Goal: Find specific page/section: Find specific page/section

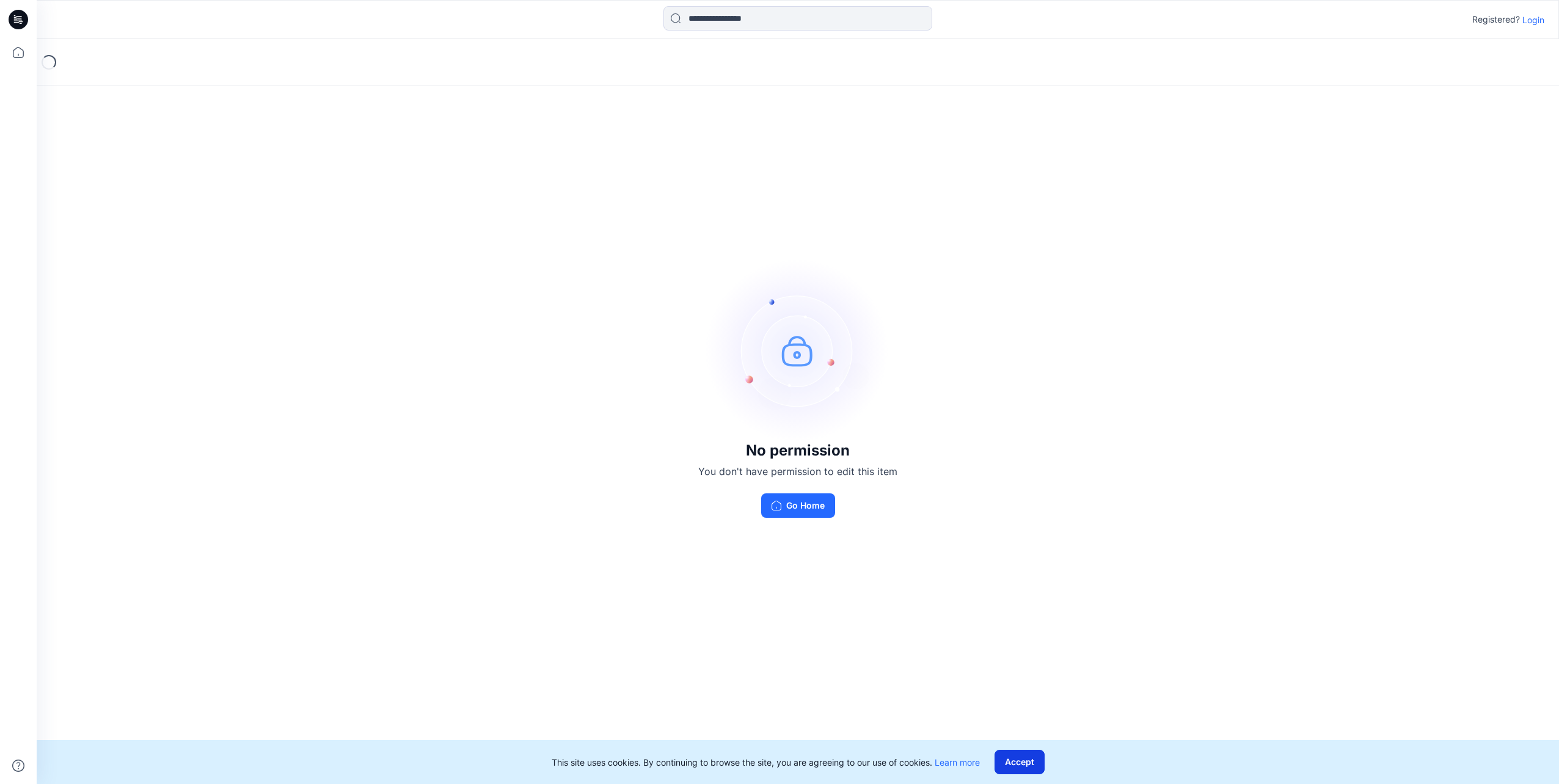
click at [1031, 765] on button "Accept" at bounding box center [1019, 762] width 50 height 24
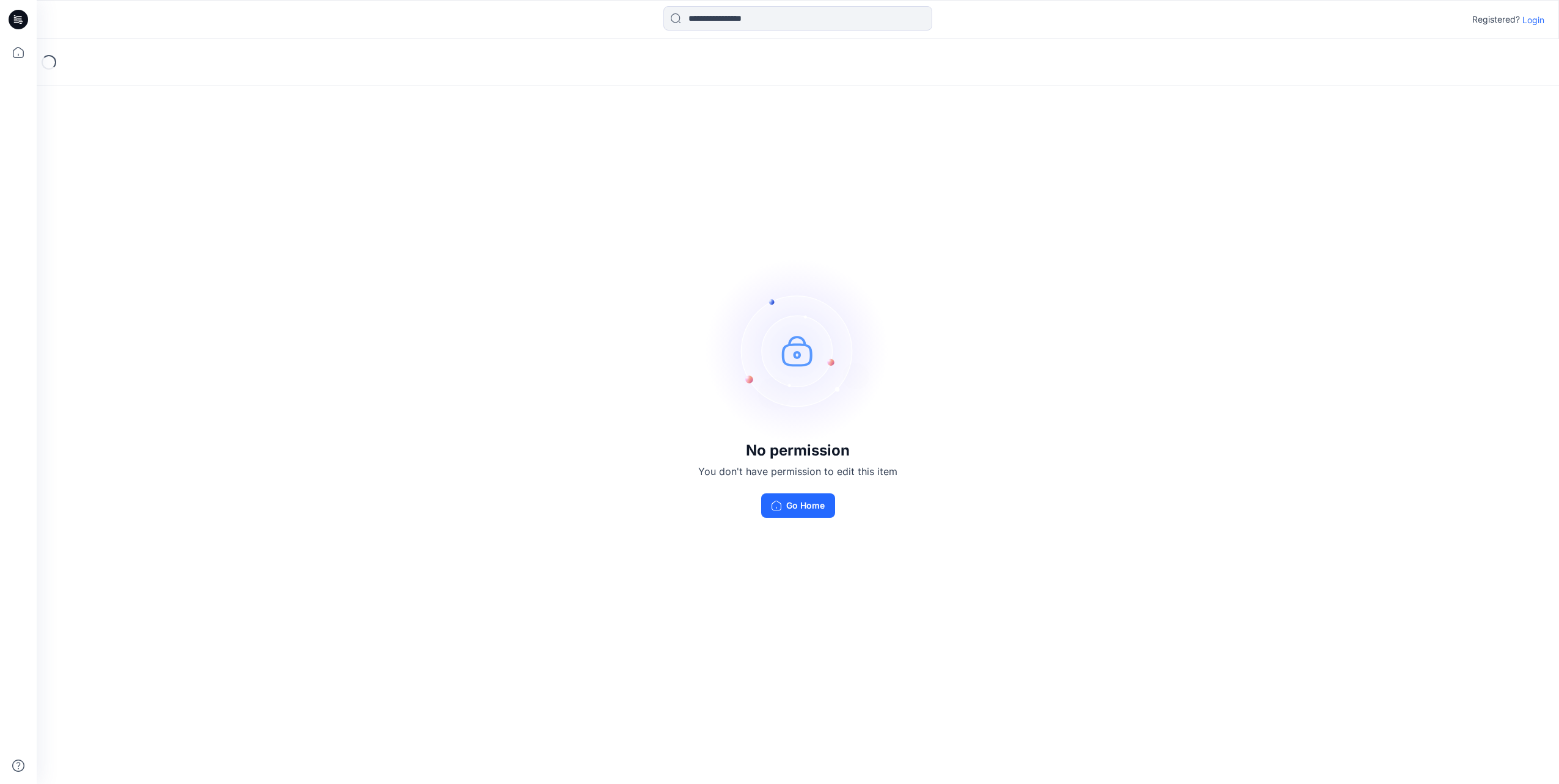
click at [808, 504] on button "Go Home" at bounding box center [798, 505] width 74 height 24
click at [1534, 18] on p "Login" at bounding box center [1533, 20] width 22 height 13
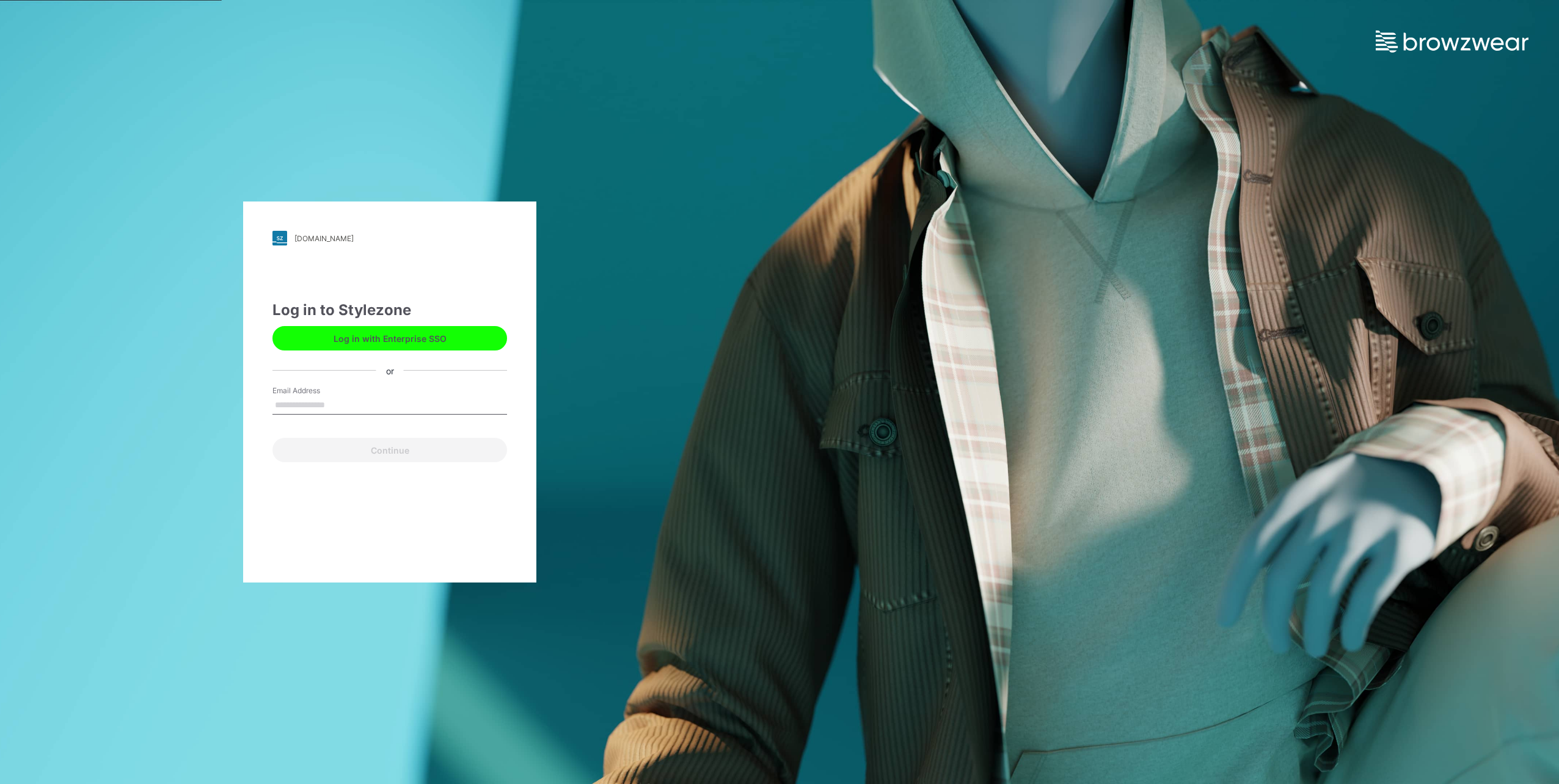
click at [315, 405] on input "Email Address" at bounding box center [389, 405] width 234 height 18
type input "**********"
click at [397, 453] on button "Continue" at bounding box center [389, 450] width 234 height 24
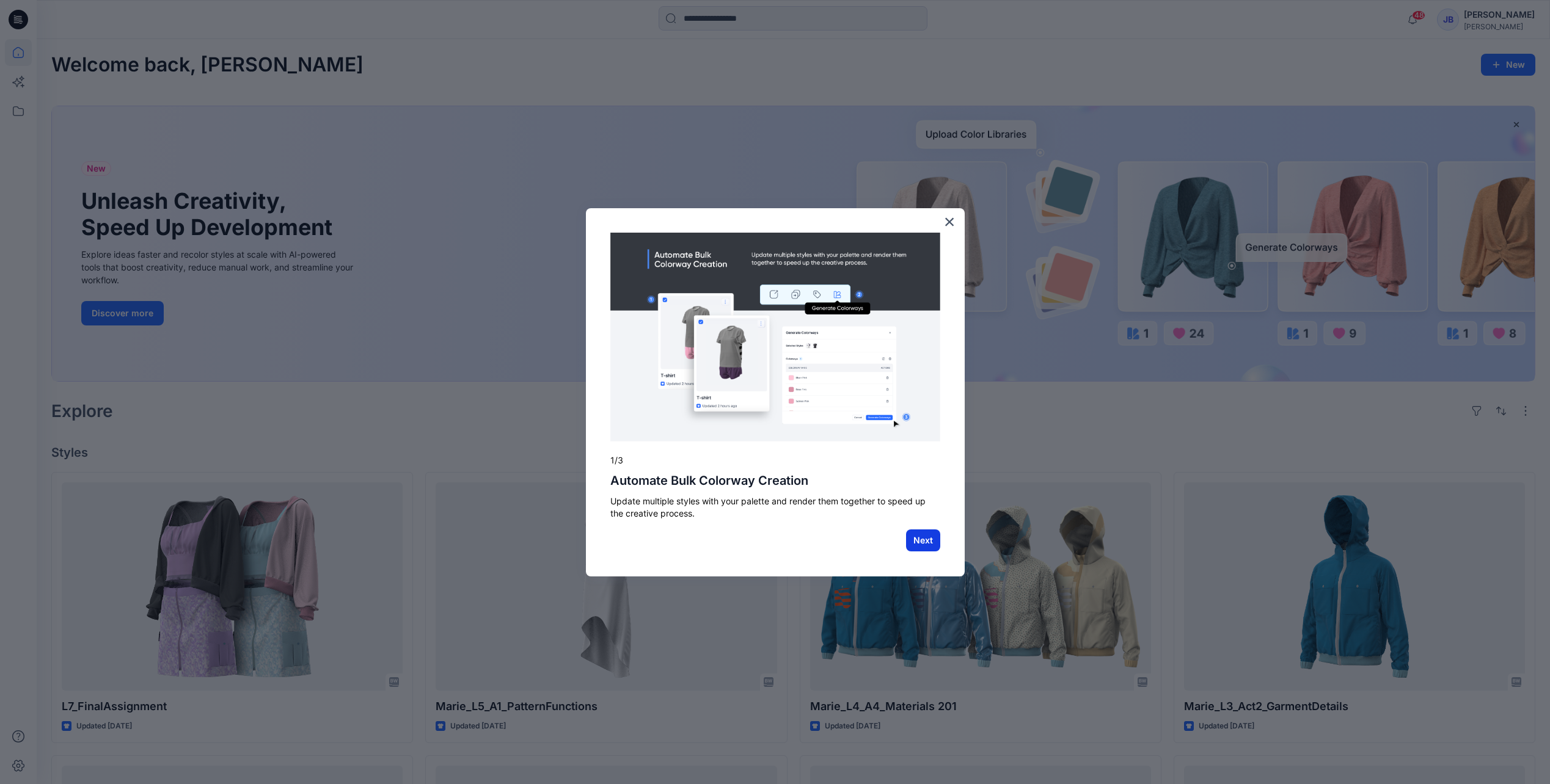
click at [914, 540] on button "Next" at bounding box center [923, 540] width 34 height 22
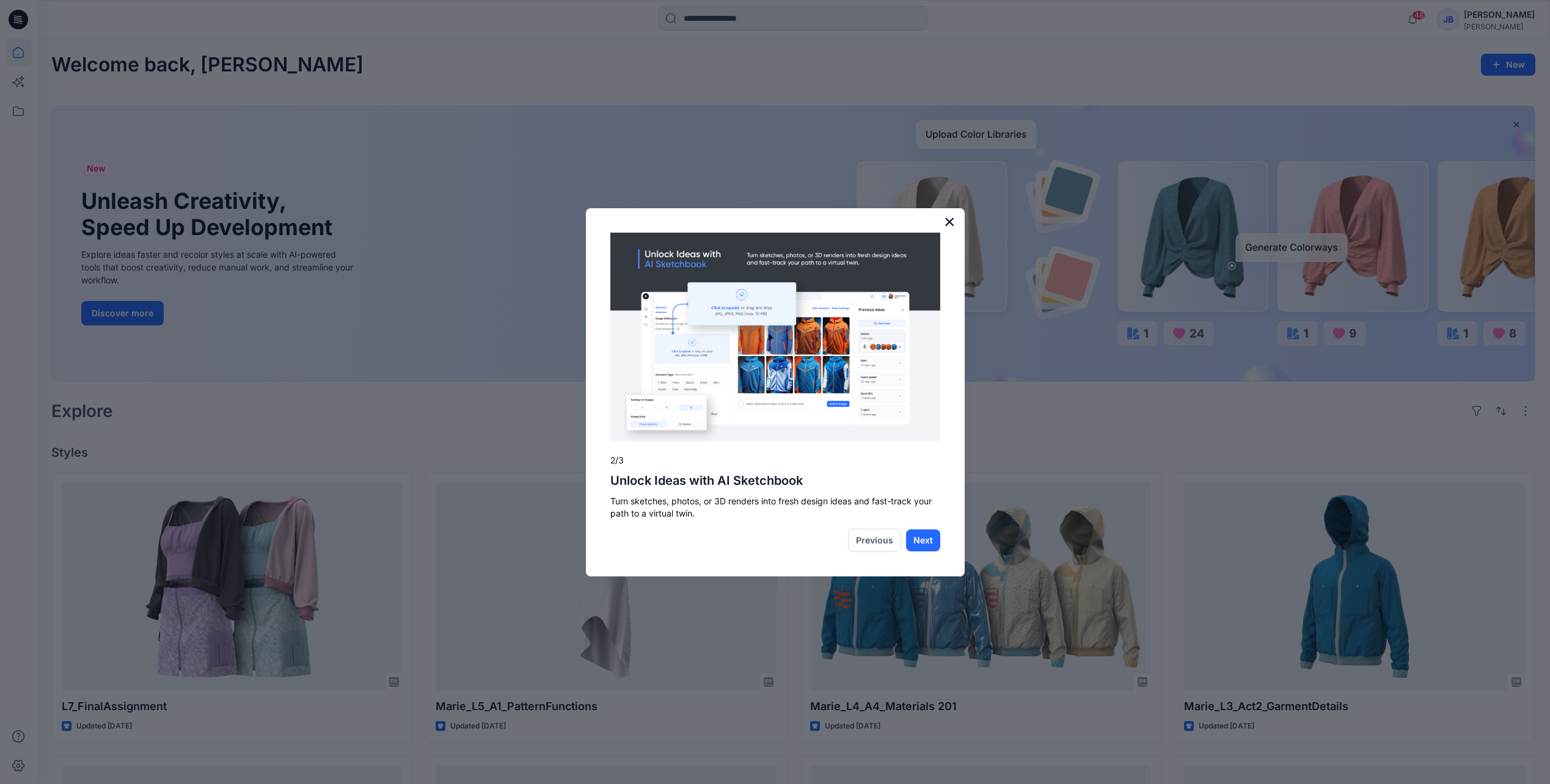
click at [951, 219] on button "×" at bounding box center [950, 222] width 12 height 20
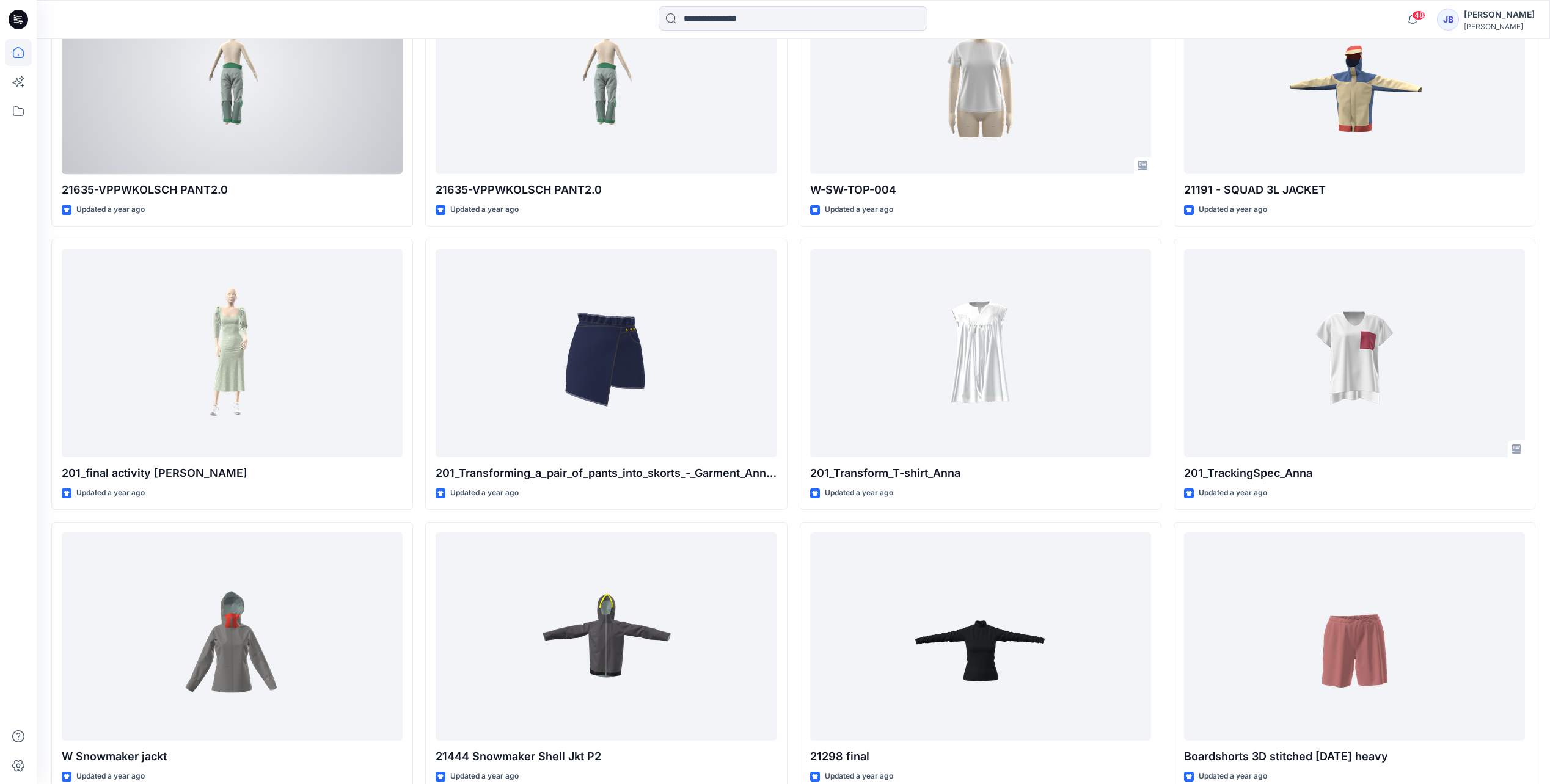
scroll to position [5079, 0]
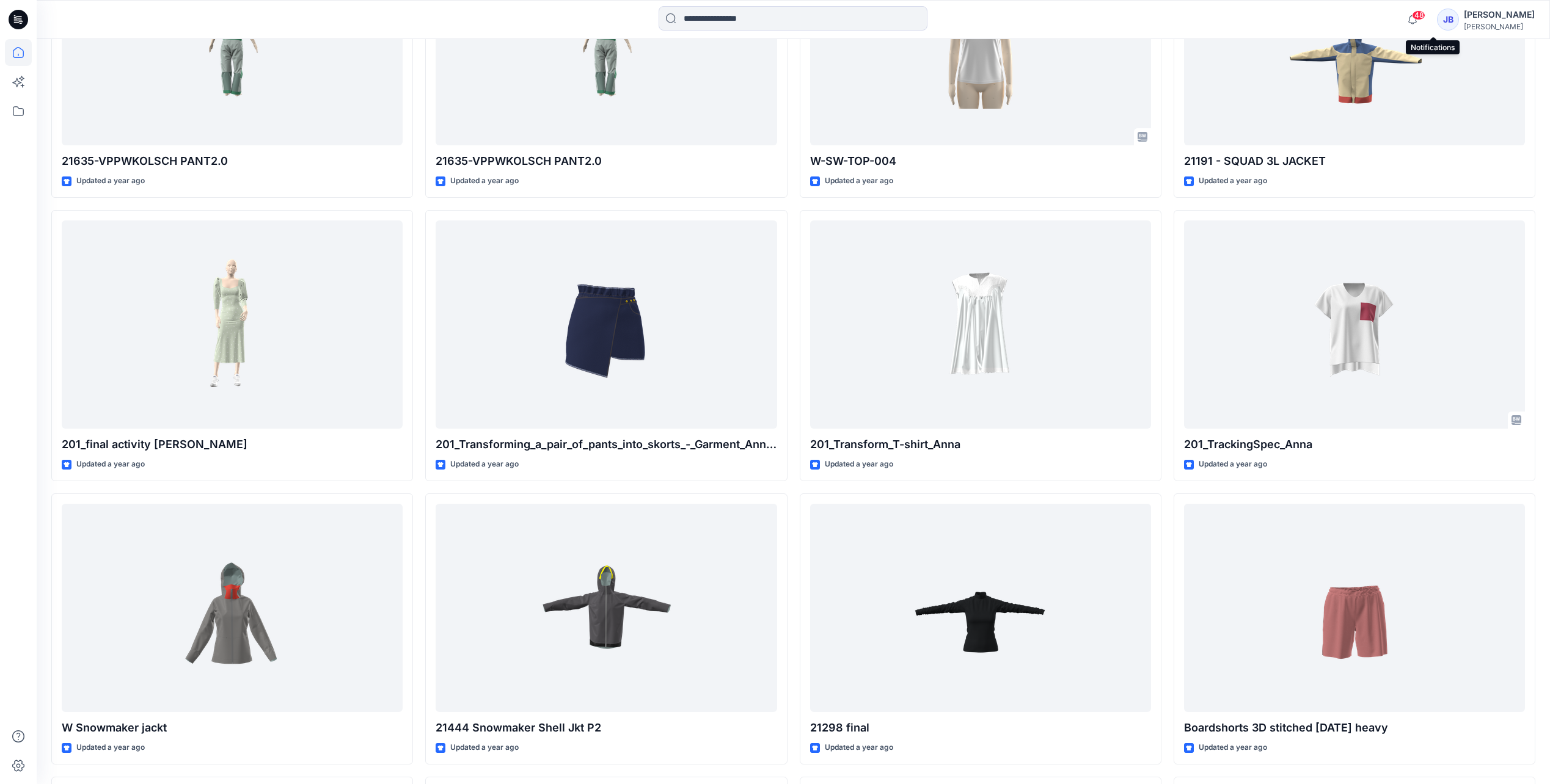
click at [1425, 14] on span "48" at bounding box center [1418, 15] width 13 height 9
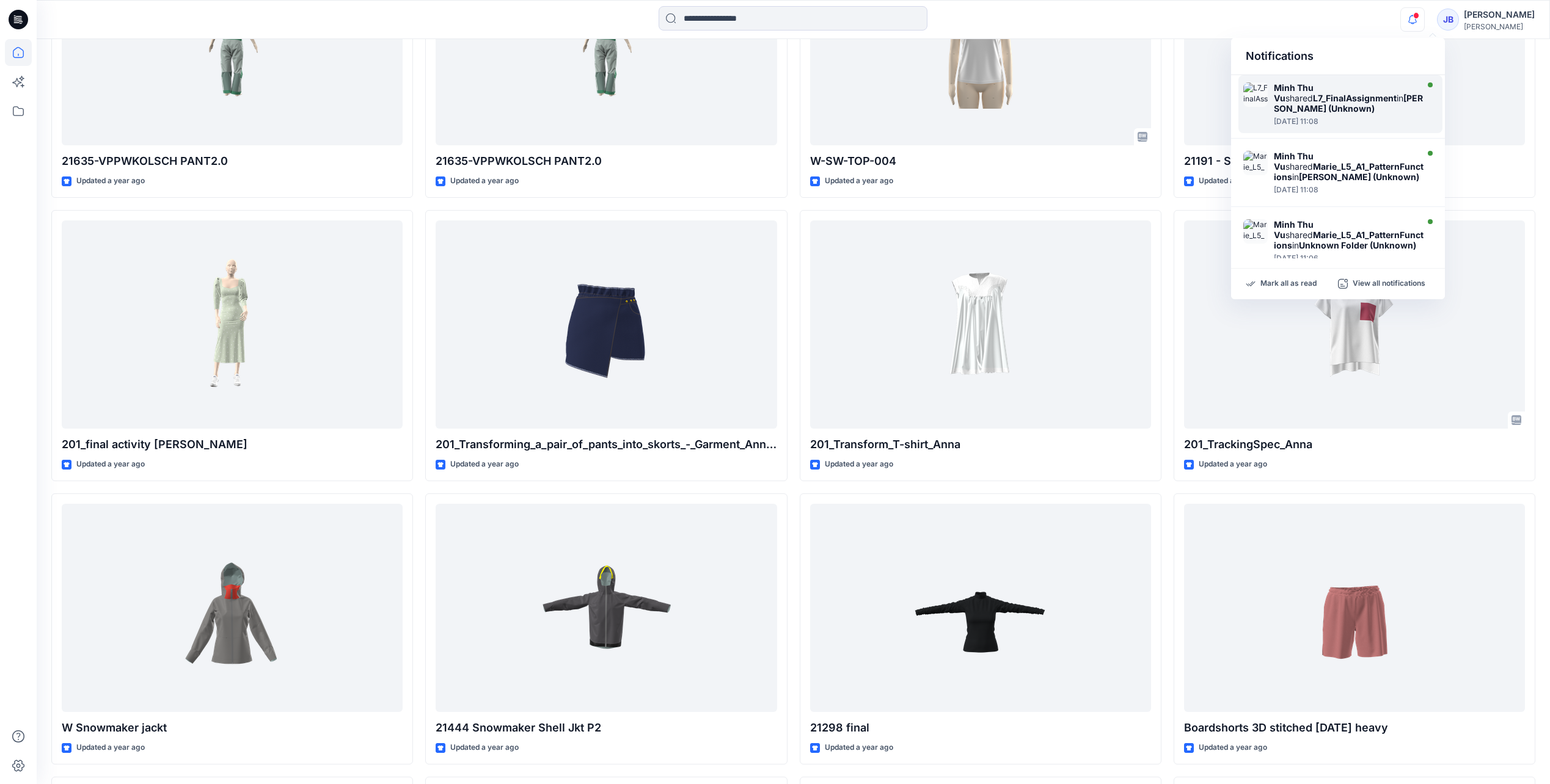
click at [1313, 99] on strong "L7_FinalAssignment" at bounding box center [1355, 98] width 84 height 10
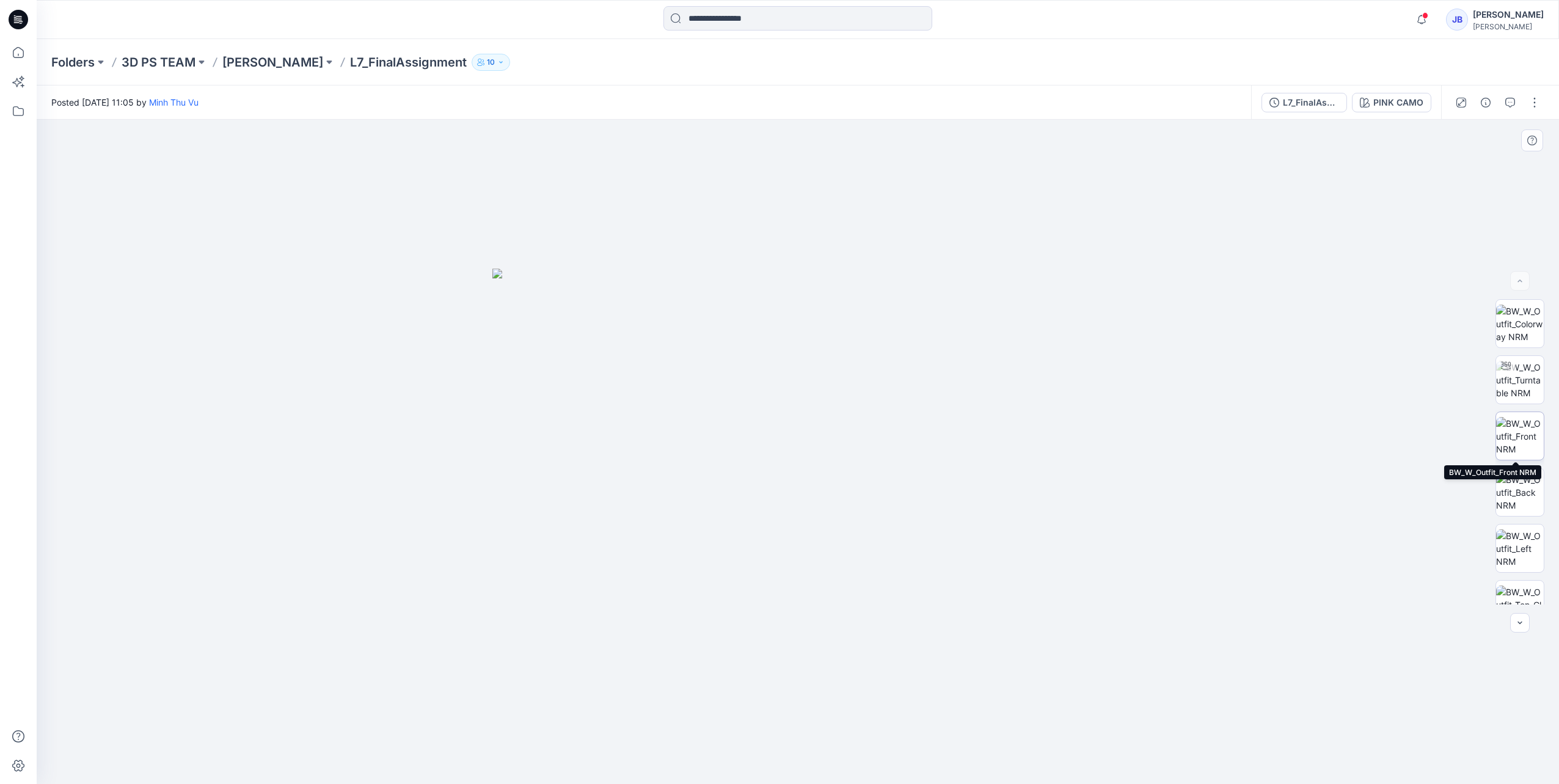
click at [1521, 426] on img at bounding box center [1520, 436] width 48 height 38
click at [1519, 495] on img at bounding box center [1520, 492] width 48 height 38
click at [1516, 546] on img at bounding box center [1520, 548] width 48 height 38
click at [1525, 408] on img at bounding box center [1520, 413] width 48 height 38
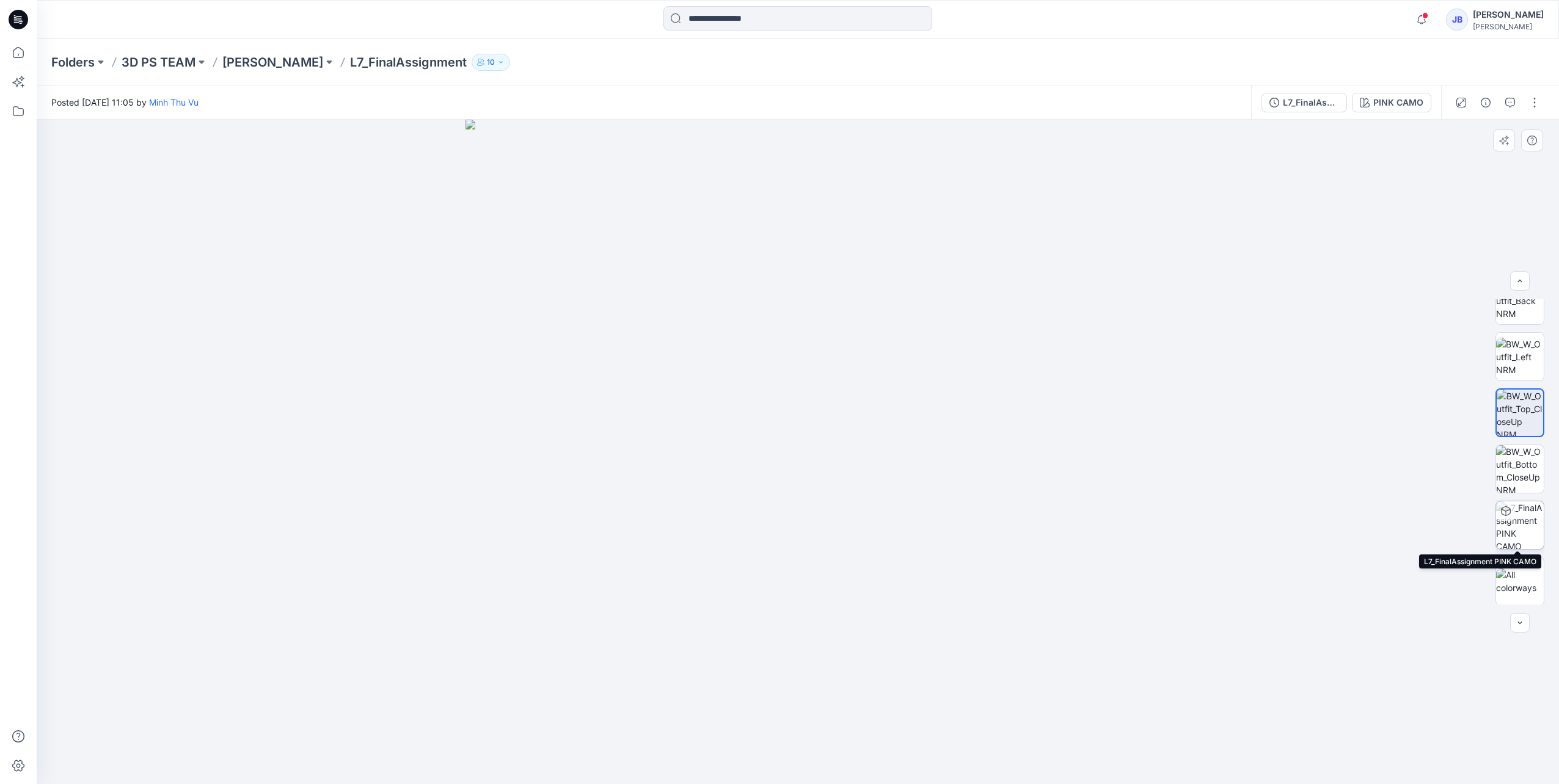
click at [1521, 522] on img at bounding box center [1520, 525] width 48 height 48
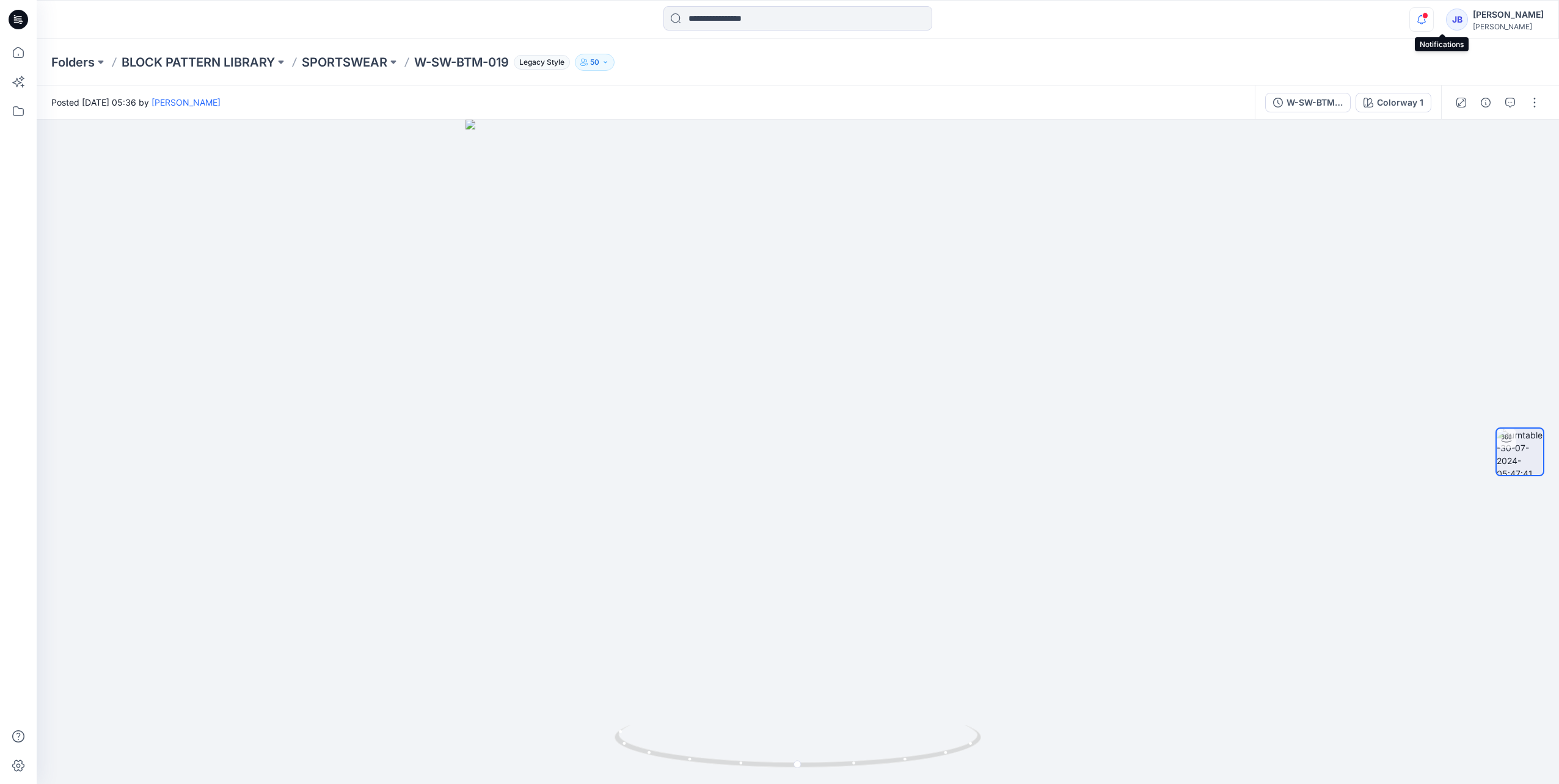
click at [1433, 18] on icon "button" at bounding box center [1422, 19] width 24 height 24
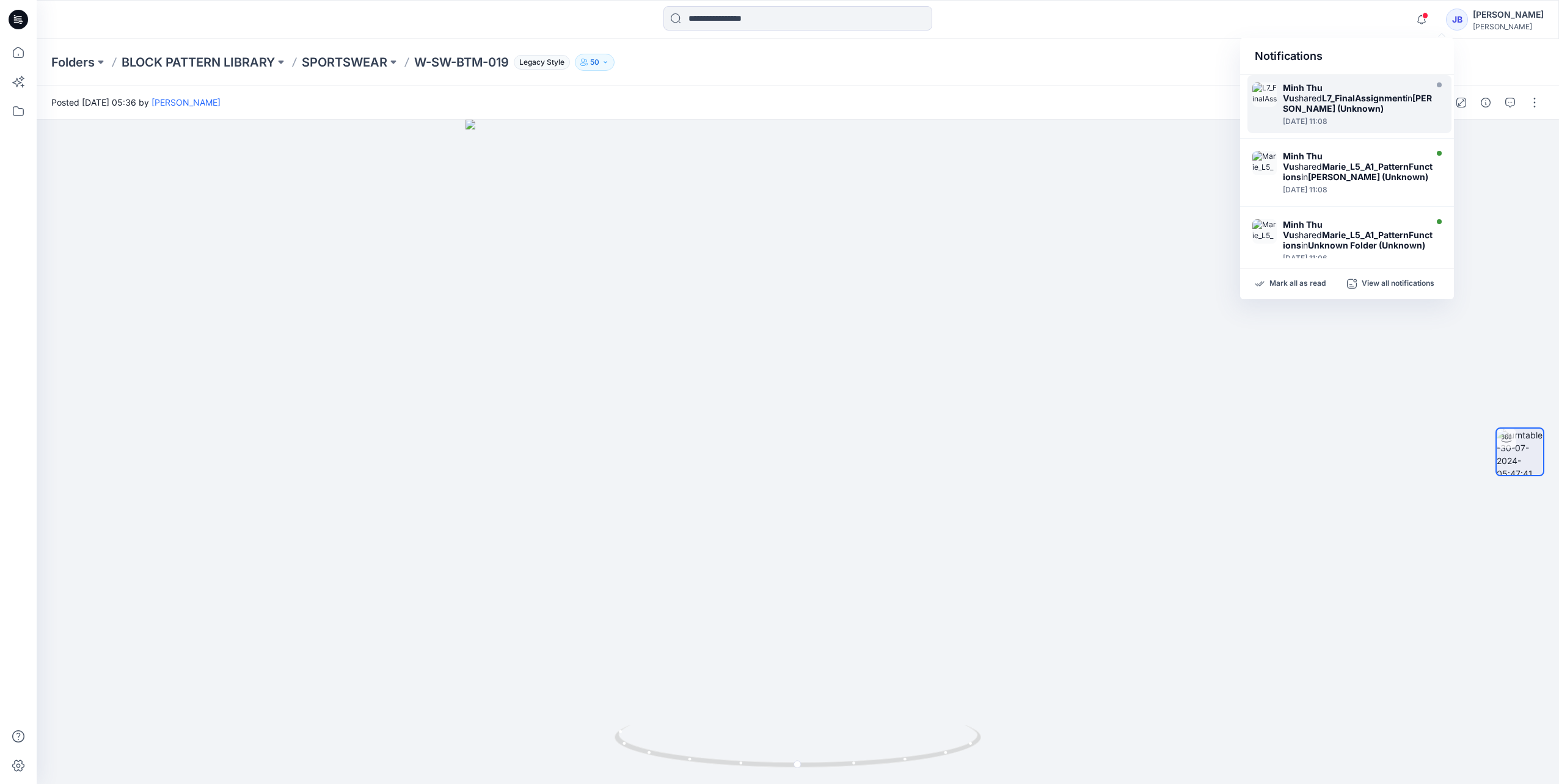
click at [1349, 96] on strong "L7_FinalAssignment" at bounding box center [1363, 98] width 84 height 10
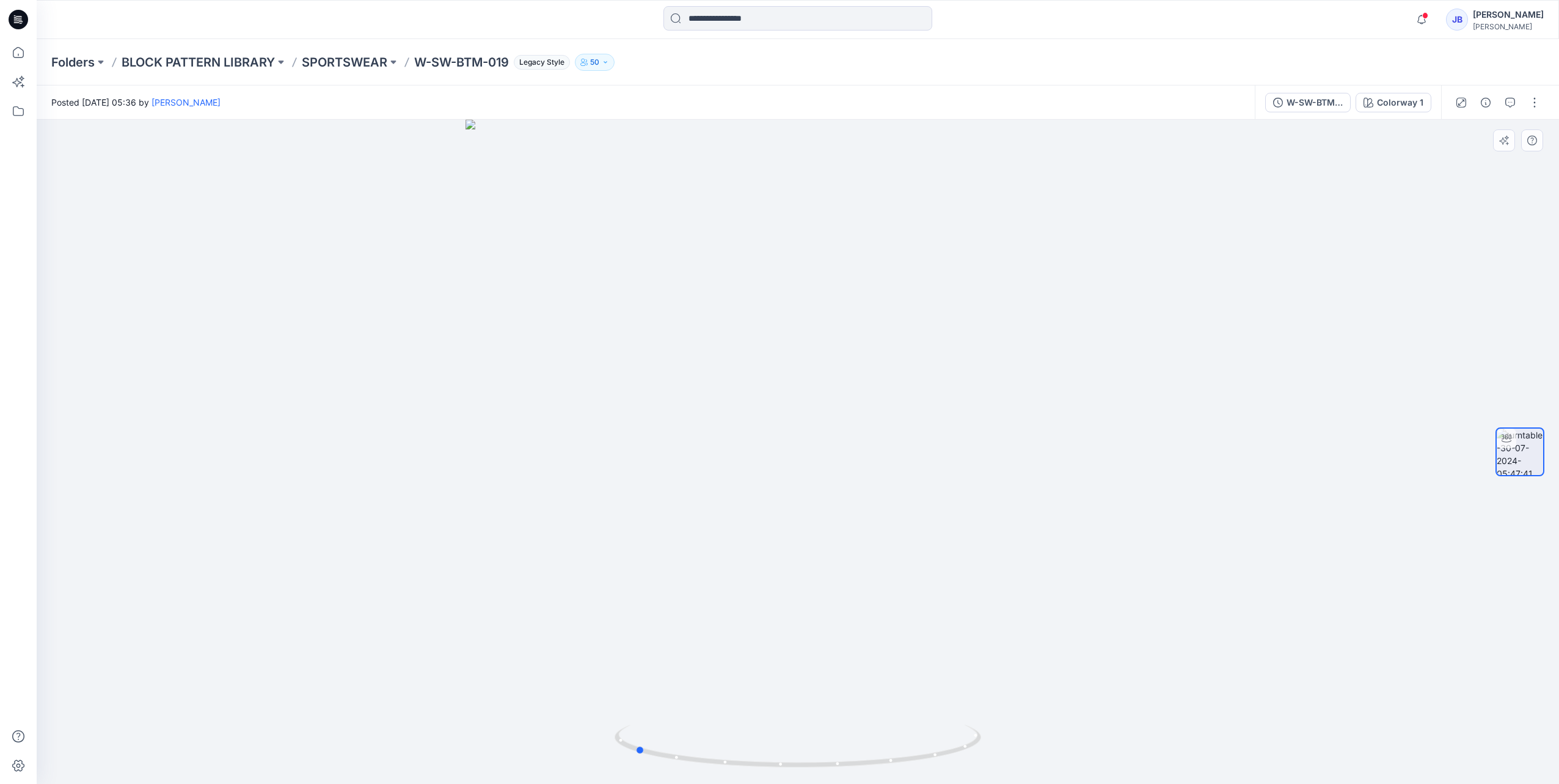
drag, startPoint x: 1005, startPoint y: 551, endPoint x: 841, endPoint y: 567, distance: 164.8
click at [841, 567] on div at bounding box center [798, 452] width 1522 height 664
drag, startPoint x: 939, startPoint y: 448, endPoint x: 764, endPoint y: 439, distance: 175.2
click at [764, 439] on div at bounding box center [798, 452] width 1522 height 664
click at [1537, 104] on button "button" at bounding box center [1534, 103] width 20 height 20
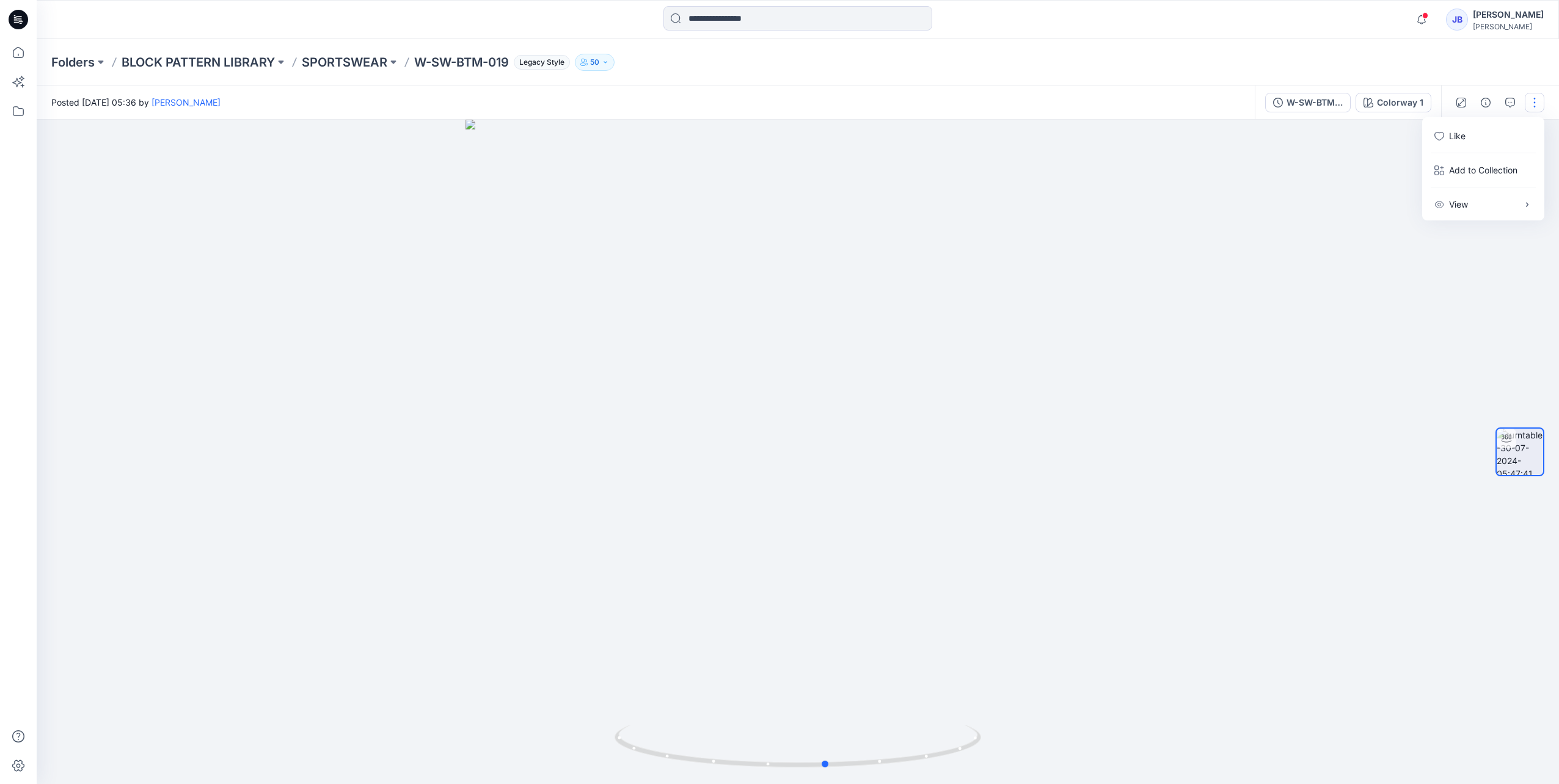
click at [1391, 201] on div at bounding box center [798, 452] width 1522 height 664
click at [1302, 102] on div "W-SW-BTM-019" at bounding box center [1315, 102] width 56 height 13
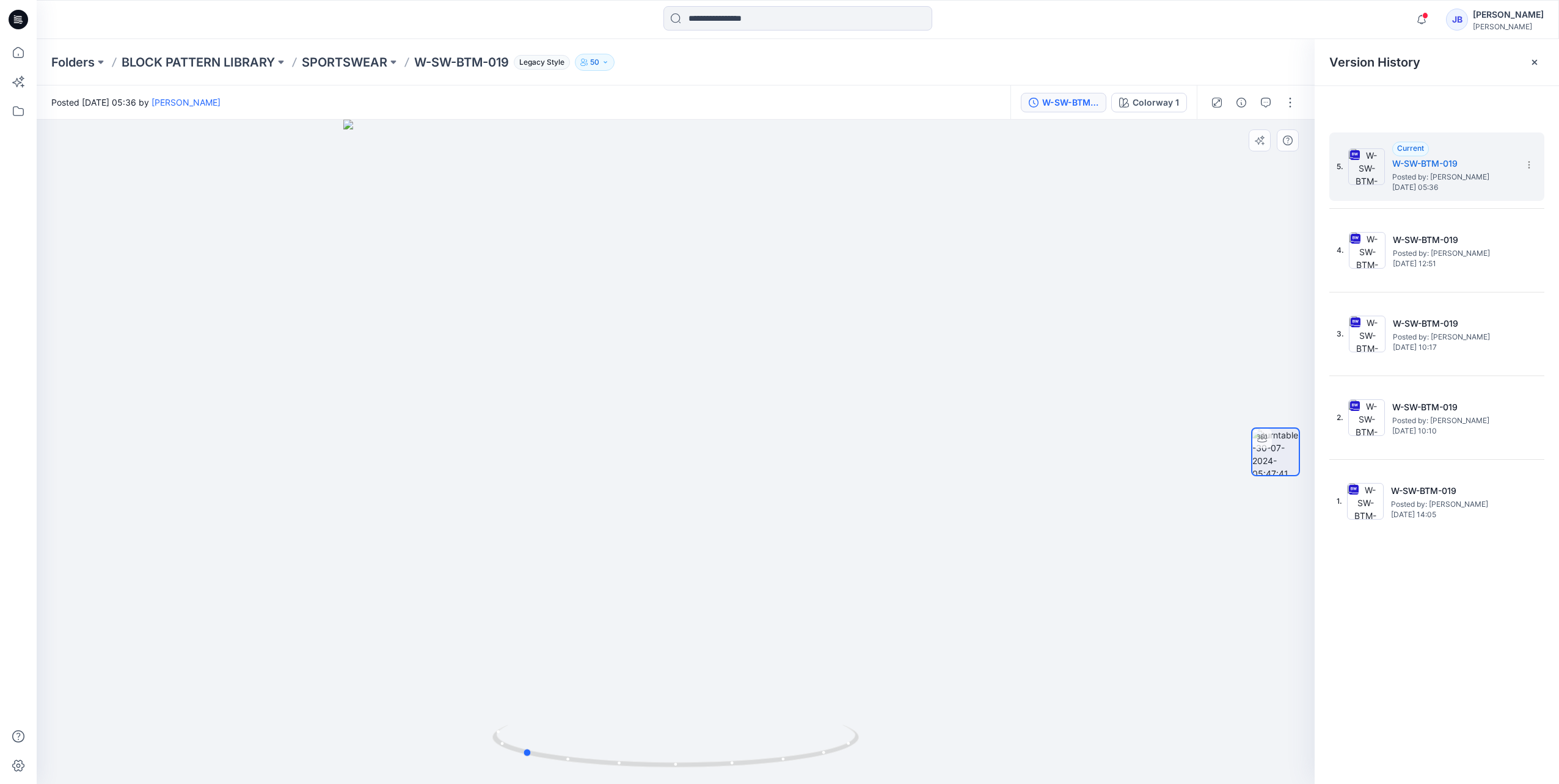
drag, startPoint x: 822, startPoint y: 444, endPoint x: 639, endPoint y: 439, distance: 183.1
click at [639, 439] on div at bounding box center [675, 452] width 1278 height 664
click at [1292, 102] on button "button" at bounding box center [1290, 103] width 20 height 20
click at [1194, 266] on div at bounding box center [675, 452] width 1278 height 664
